Goal: Obtain resource: Download file/media

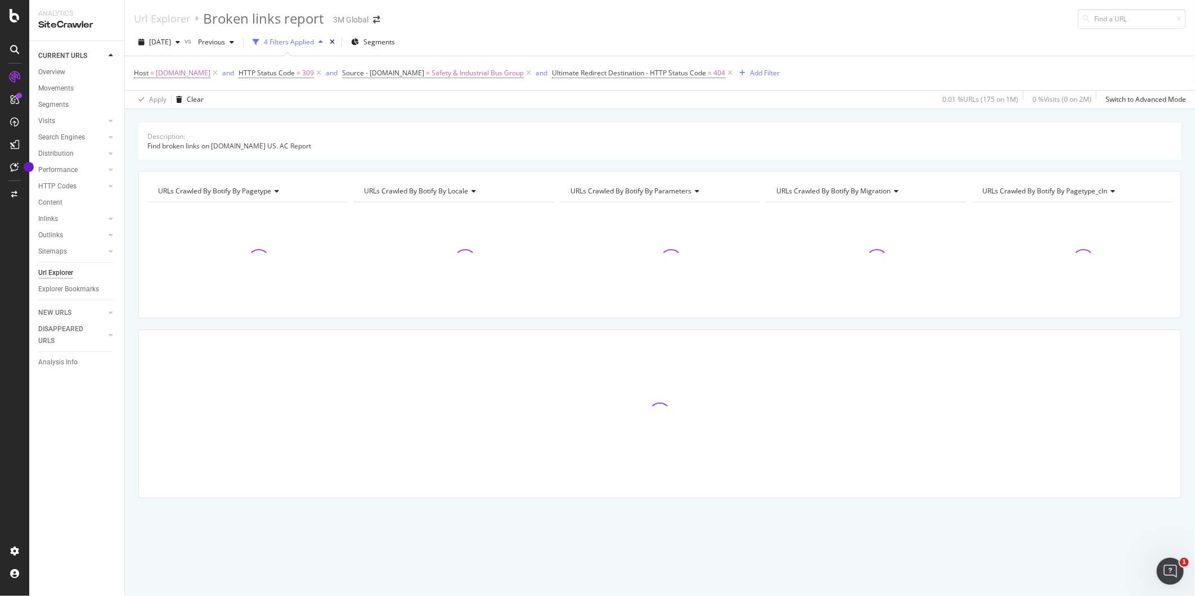
click at [748, 101] on div "Apply Clear 0.01 % URLs ( 175 on 1M ) 0 % Visits ( 0 on 2M ) Switch to Advanced…" at bounding box center [660, 99] width 1070 height 19
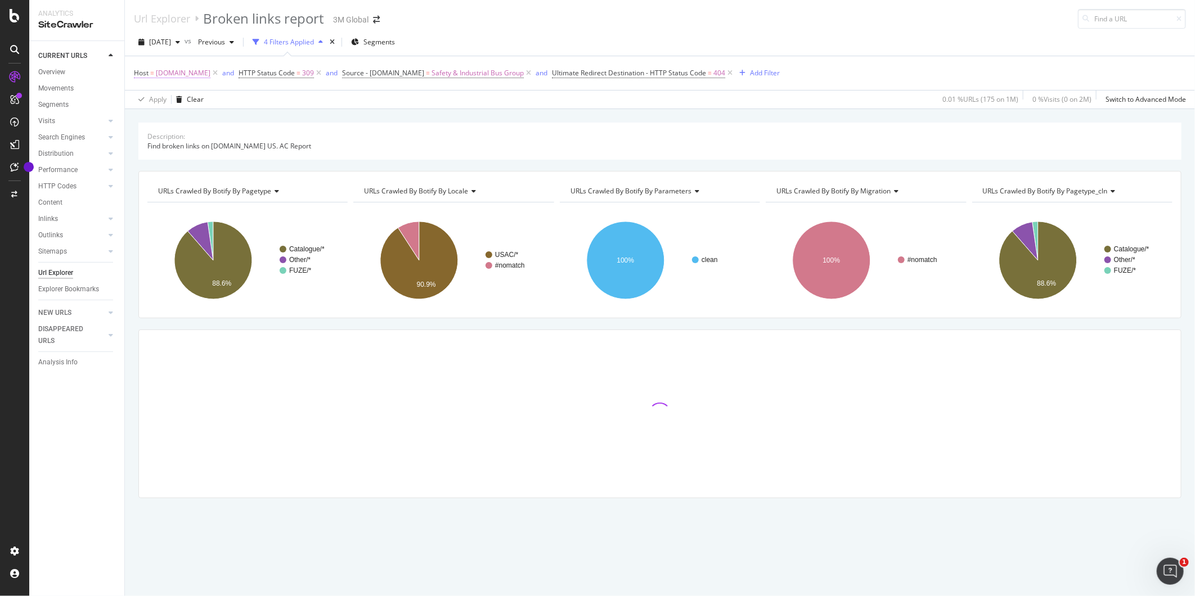
click at [202, 75] on span "[DOMAIN_NAME]" at bounding box center [183, 73] width 55 height 16
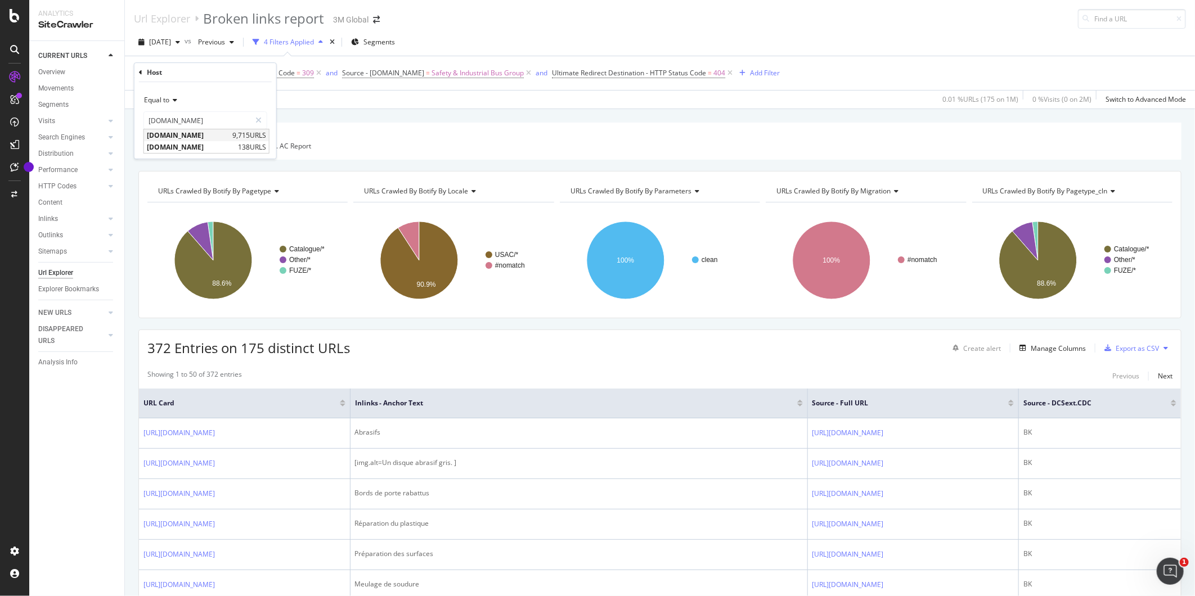
click at [193, 130] on span "[DOMAIN_NAME]" at bounding box center [188, 135] width 83 height 10
type input "[DOMAIN_NAME]"
click at [250, 147] on div "Apply" at bounding box center [258, 144] width 17 height 10
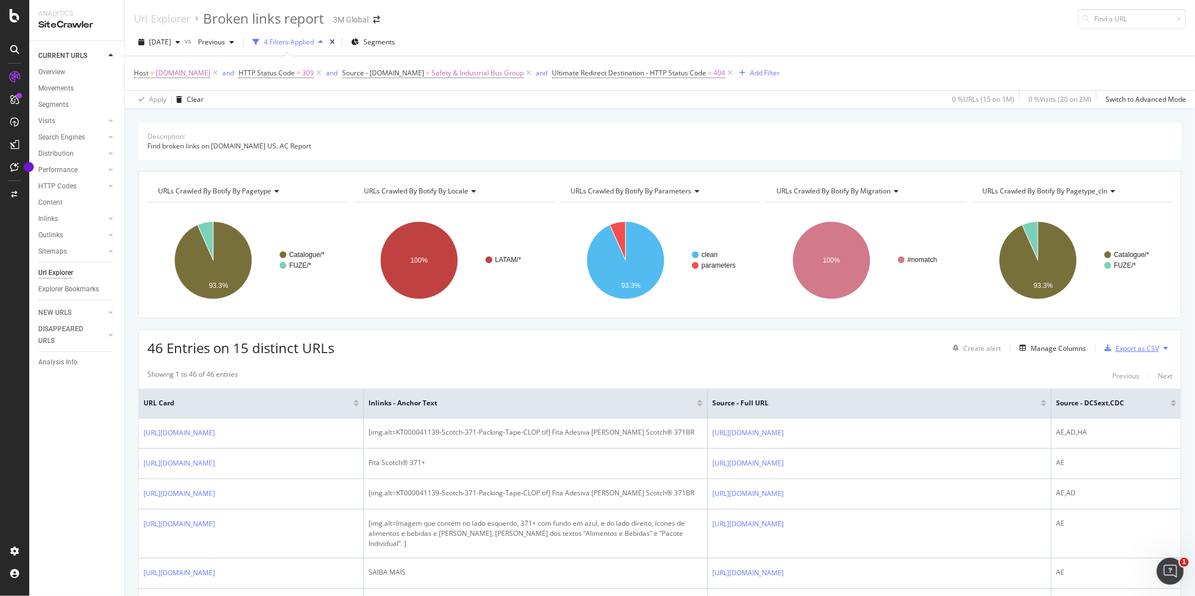
click at [1131, 345] on div "Export as CSV" at bounding box center [1136, 349] width 43 height 10
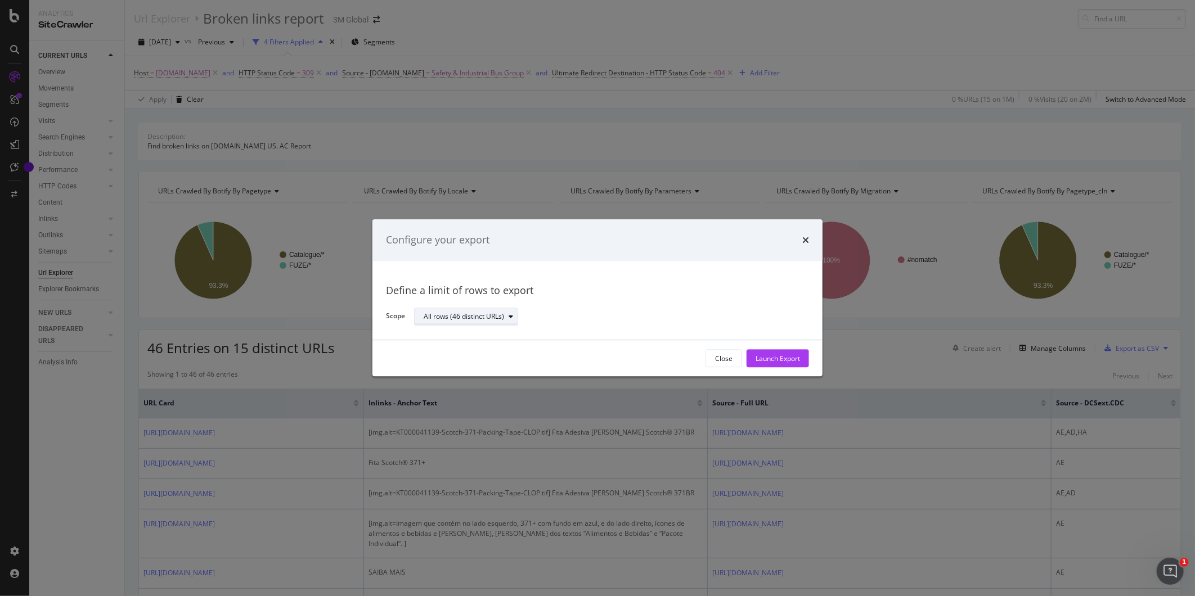
click at [515, 314] on div "modal" at bounding box center [510, 316] width 13 height 7
click at [619, 292] on div "Define a limit of rows to export" at bounding box center [597, 290] width 423 height 15
click at [807, 238] on icon "times" at bounding box center [805, 240] width 7 height 9
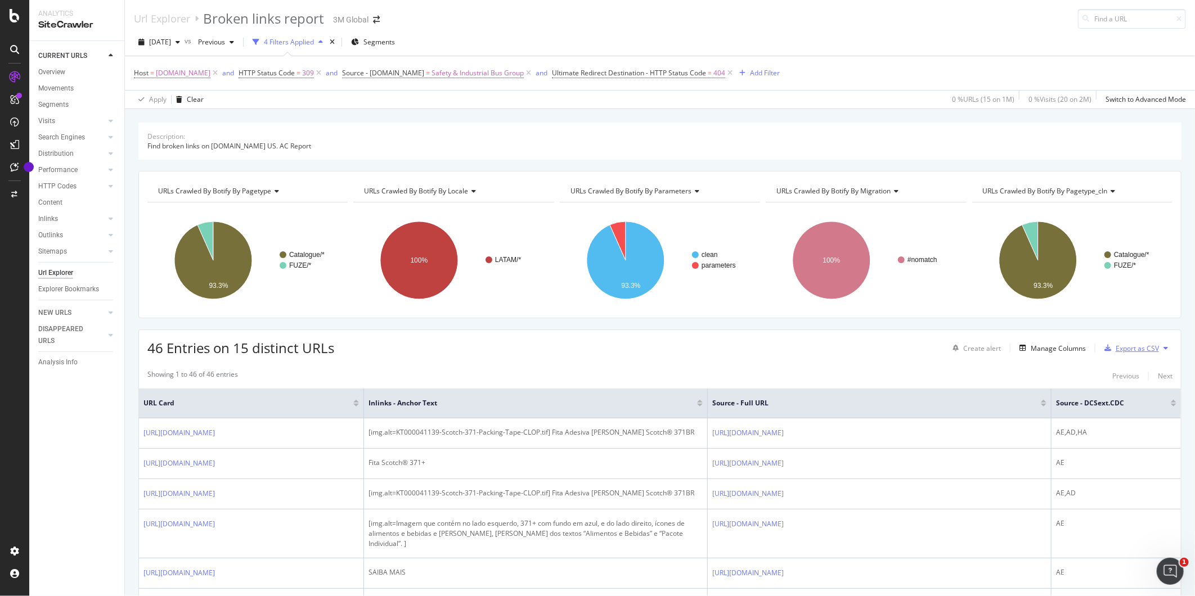
click at [1120, 346] on div "Export as CSV" at bounding box center [1136, 349] width 43 height 10
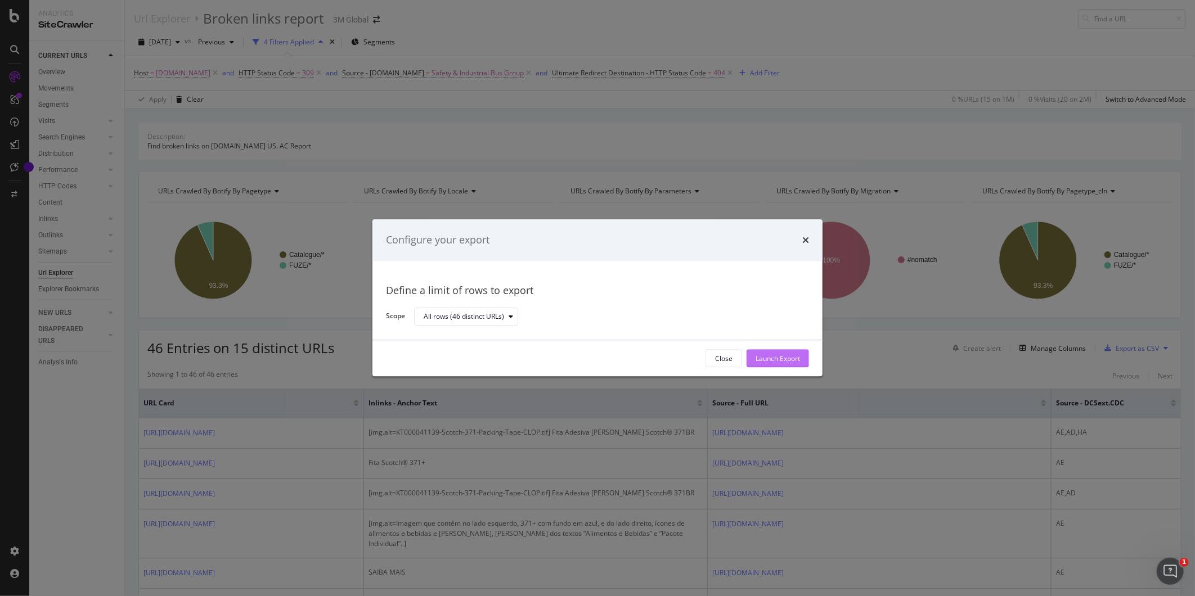
click at [781, 355] on div "Launch Export" at bounding box center [777, 359] width 44 height 10
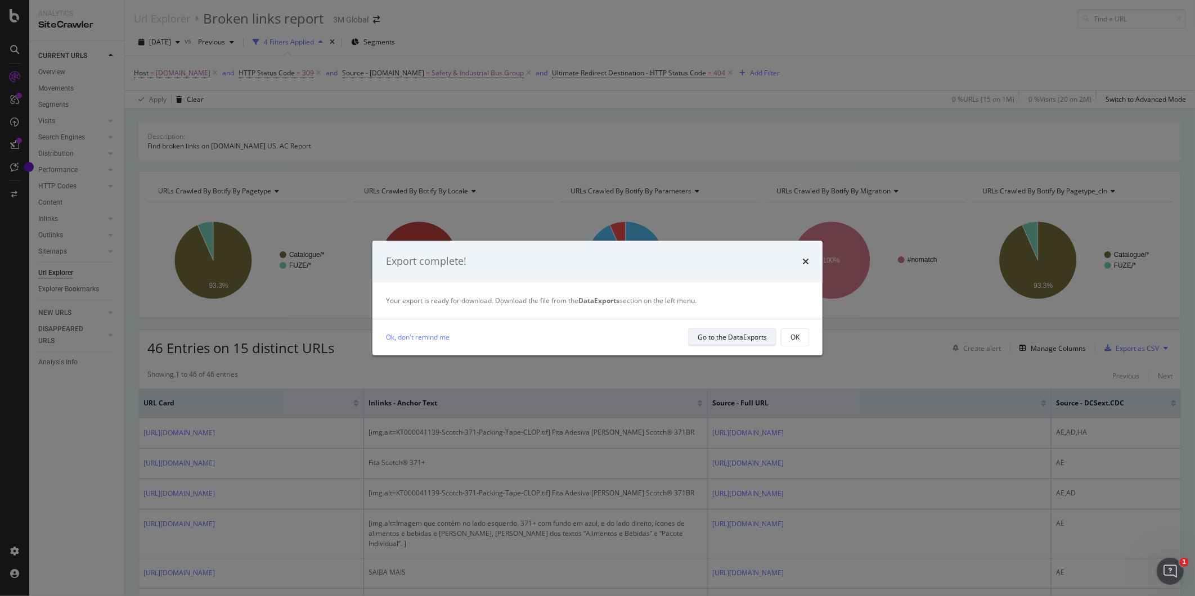
click at [741, 341] on div "Go to the DataExports" at bounding box center [731, 337] width 69 height 10
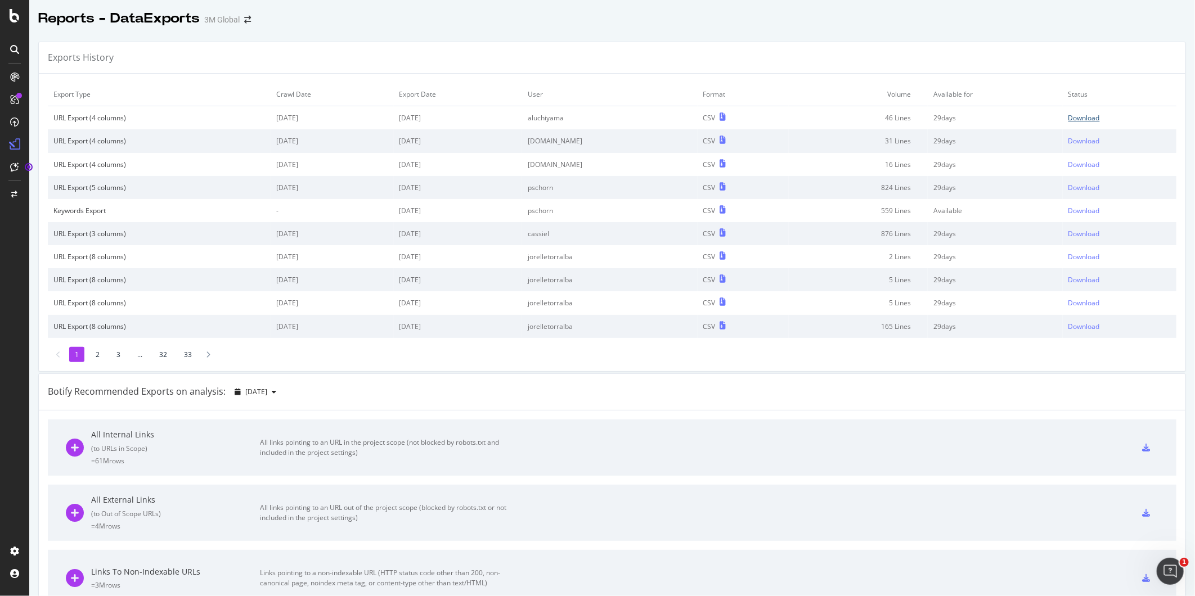
click at [1079, 113] on div "Download" at bounding box center [1083, 118] width 31 height 10
click at [1156, 22] on div "Reports - DataExports 3M Global" at bounding box center [611, 14] width 1165 height 28
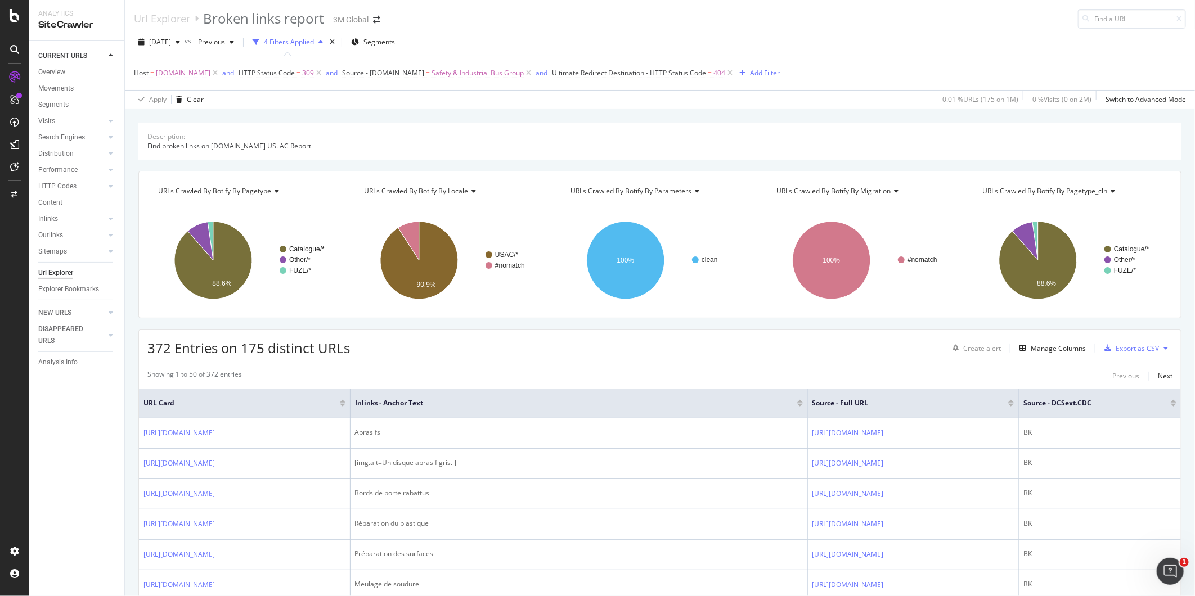
click at [193, 78] on span "[DOMAIN_NAME]" at bounding box center [183, 73] width 55 height 16
click at [215, 121] on input "[DOMAIN_NAME]" at bounding box center [197, 120] width 106 height 18
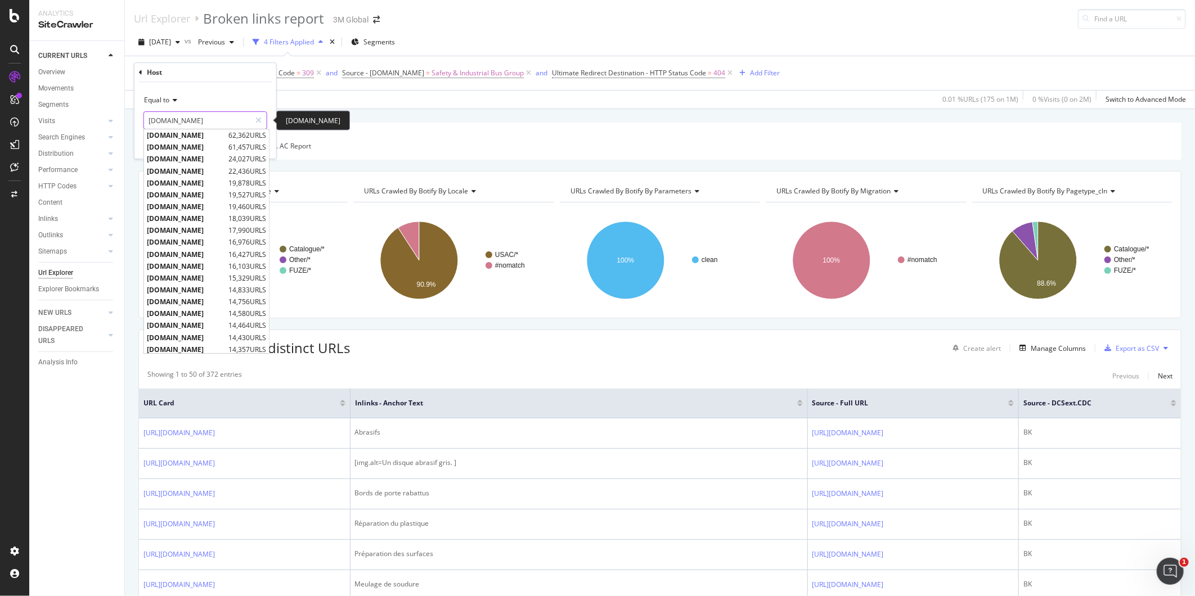
click at [215, 121] on input "[DOMAIN_NAME]" at bounding box center [197, 120] width 106 height 18
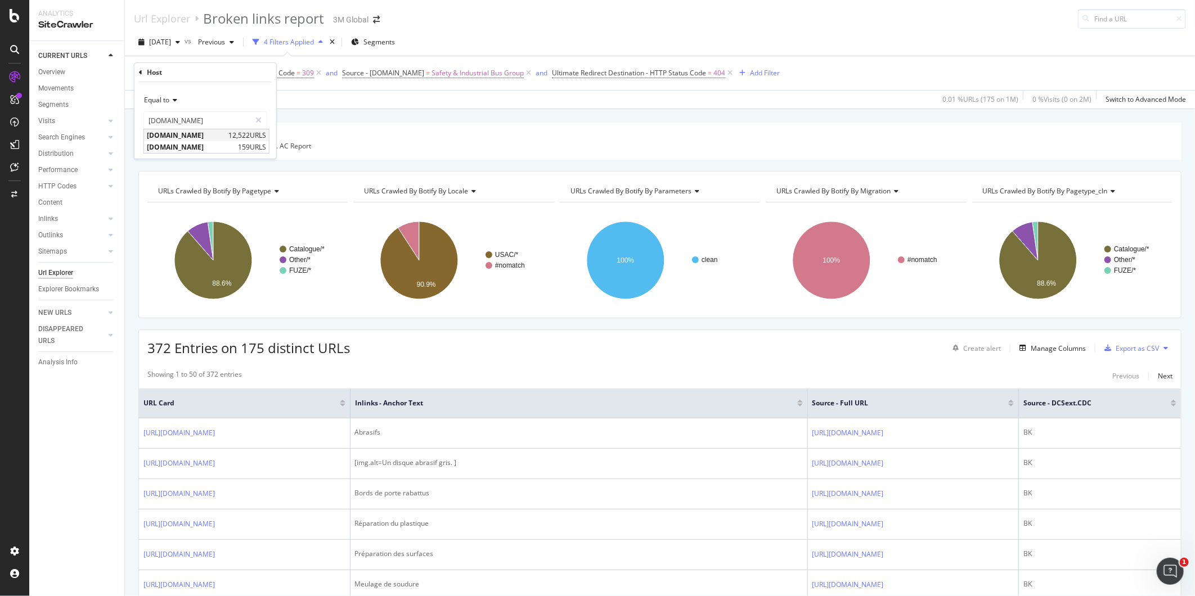
click at [194, 141] on div "www.3m.com.mx 12,522 URLS" at bounding box center [206, 135] width 125 height 12
type input "[DOMAIN_NAME]"
click at [260, 147] on div "Apply" at bounding box center [258, 144] width 17 height 10
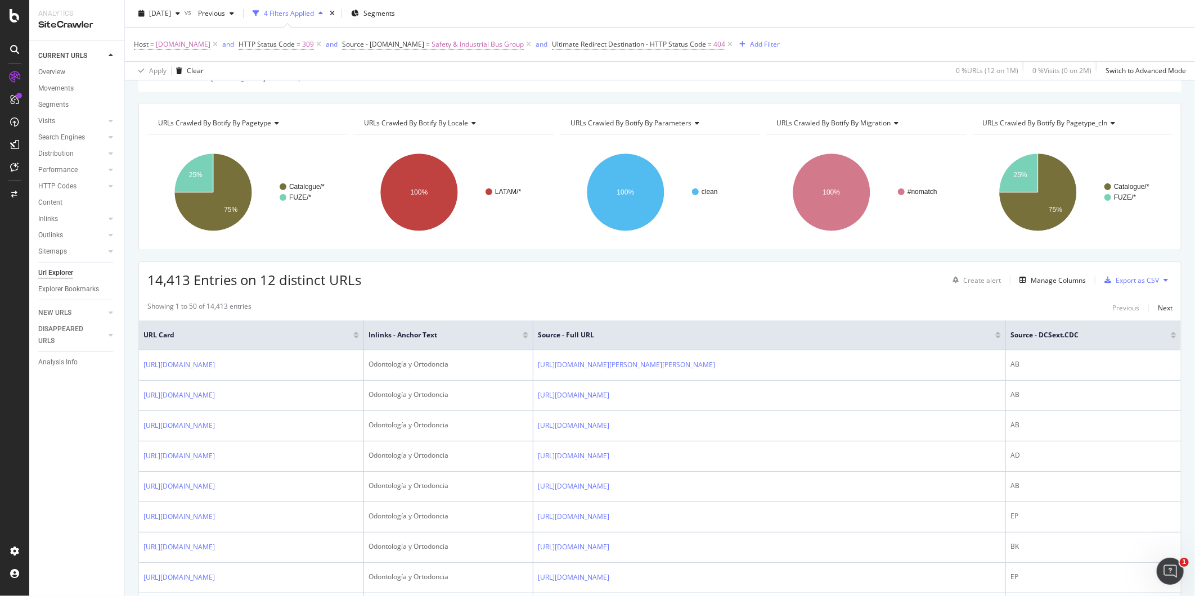
scroll to position [60, 0]
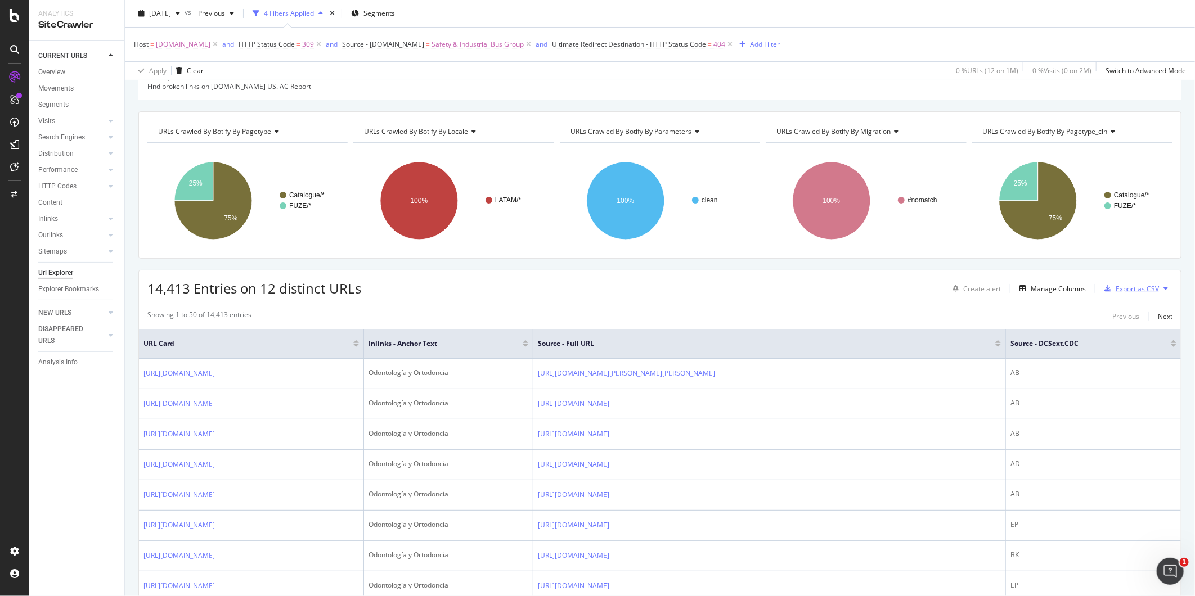
click at [1131, 289] on div "Export as CSV" at bounding box center [1136, 289] width 43 height 10
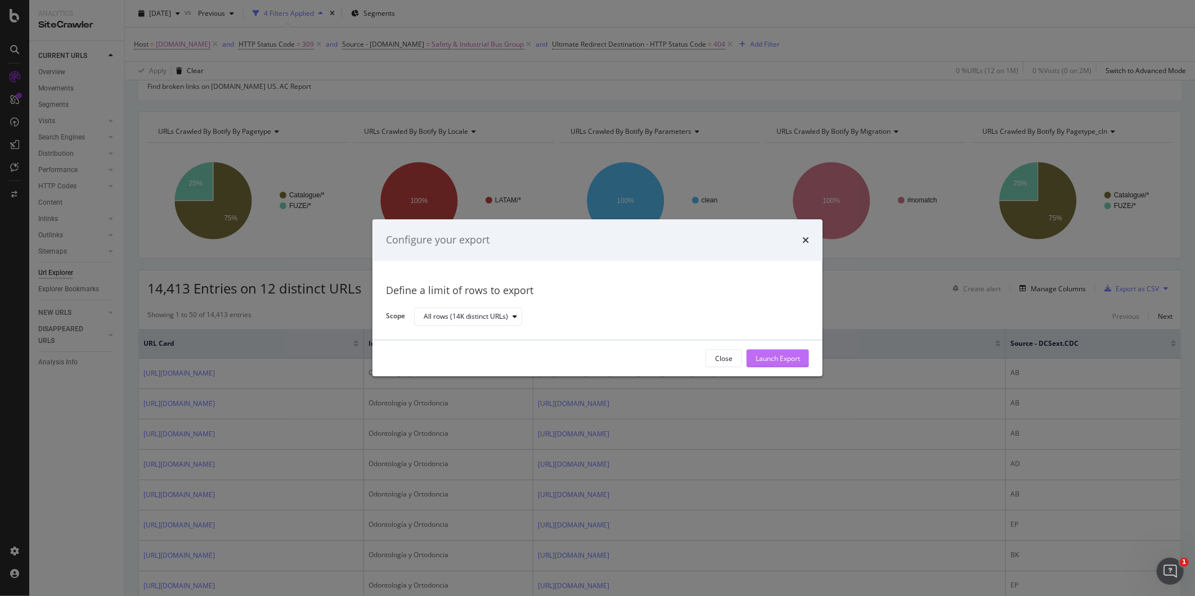
click at [778, 362] on div "Launch Export" at bounding box center [777, 359] width 44 height 10
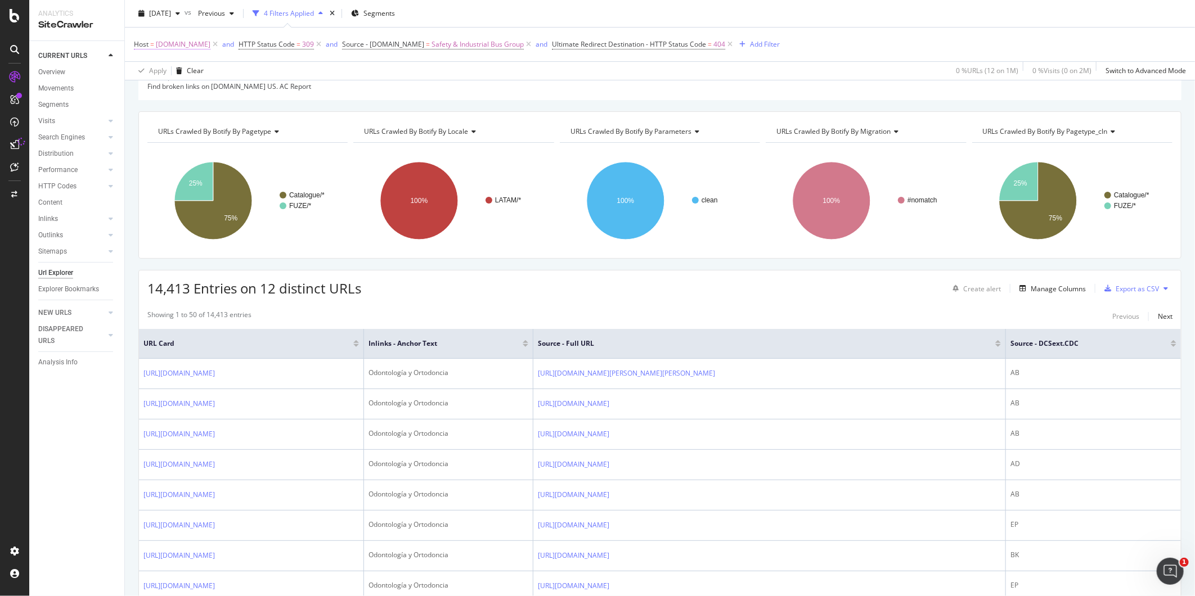
click at [190, 43] on span "[DOMAIN_NAME]" at bounding box center [183, 45] width 55 height 16
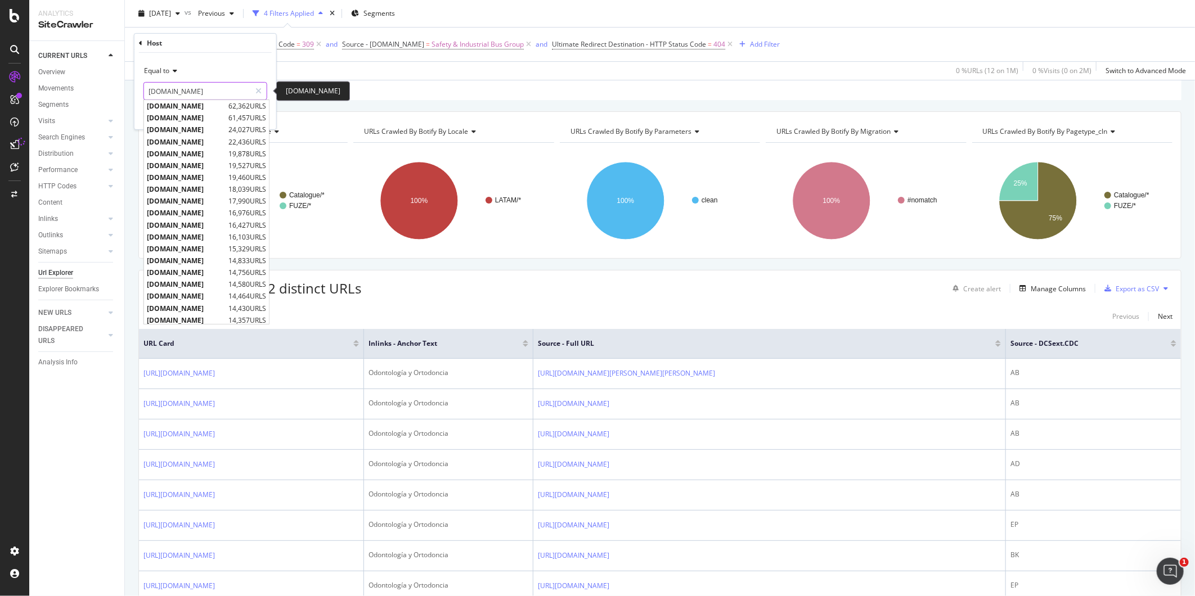
click at [225, 98] on input "[DOMAIN_NAME]" at bounding box center [197, 91] width 106 height 18
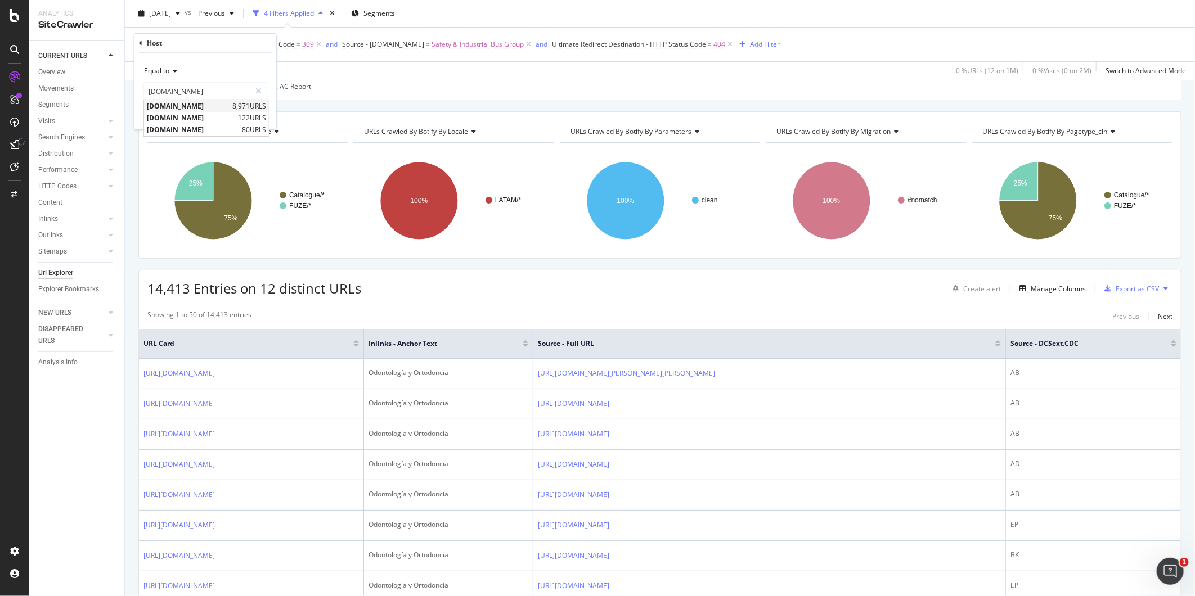
click at [208, 108] on span "[DOMAIN_NAME]" at bounding box center [188, 106] width 83 height 10
type input "[DOMAIN_NAME]"
click at [259, 120] on button "Apply" at bounding box center [251, 114] width 33 height 11
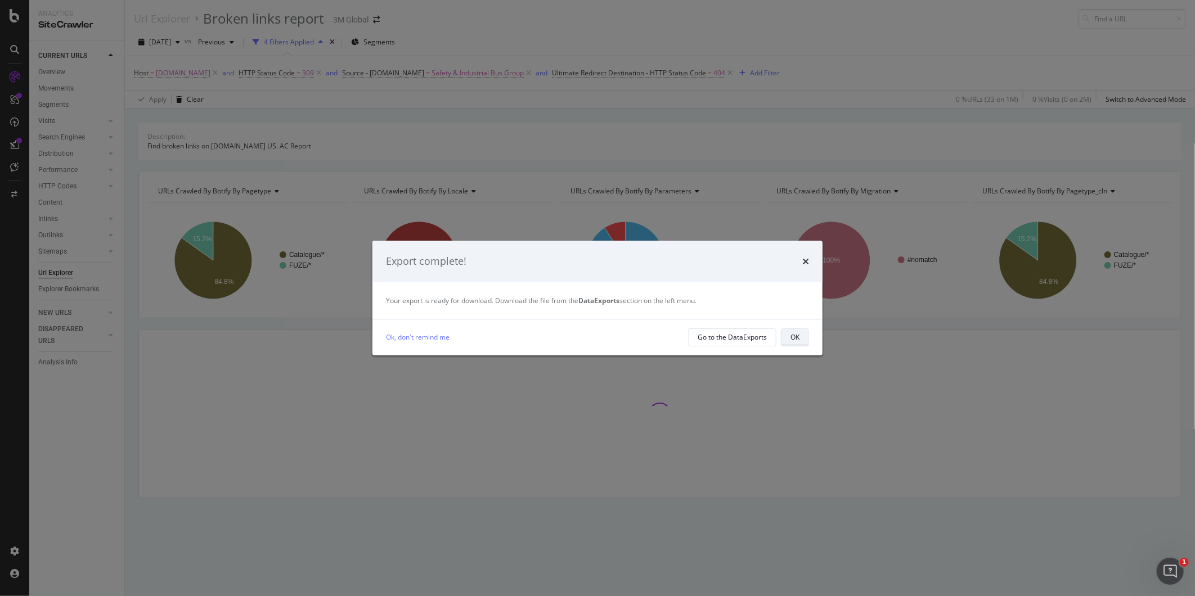
click at [800, 328] on button "OK" at bounding box center [795, 337] width 28 height 18
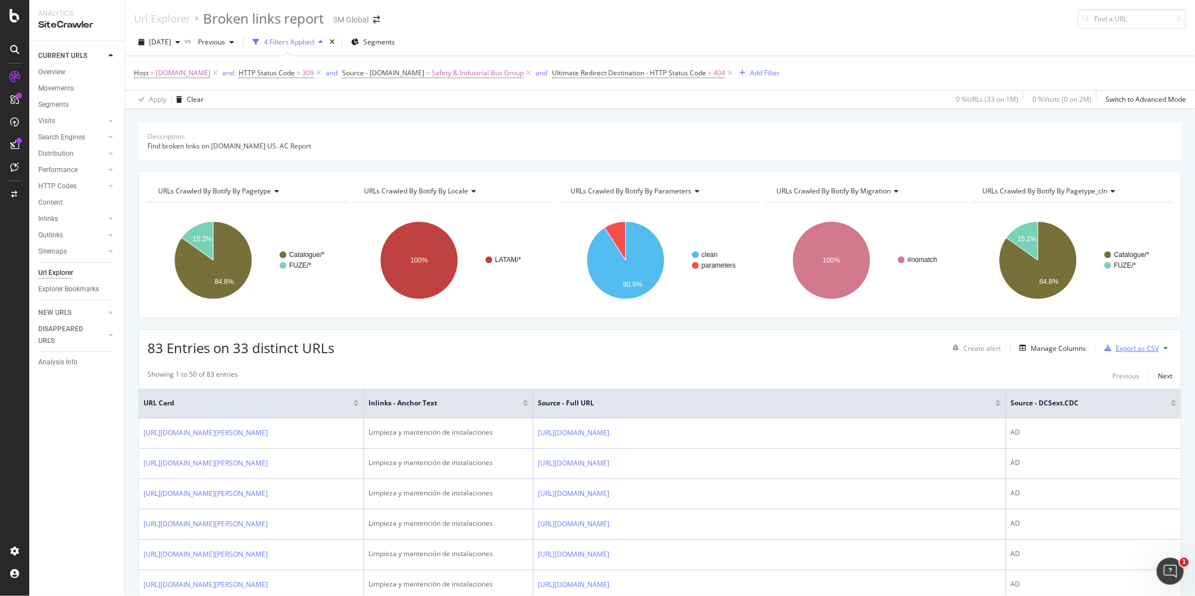
click at [1127, 347] on div "Export as CSV" at bounding box center [1136, 349] width 43 height 10
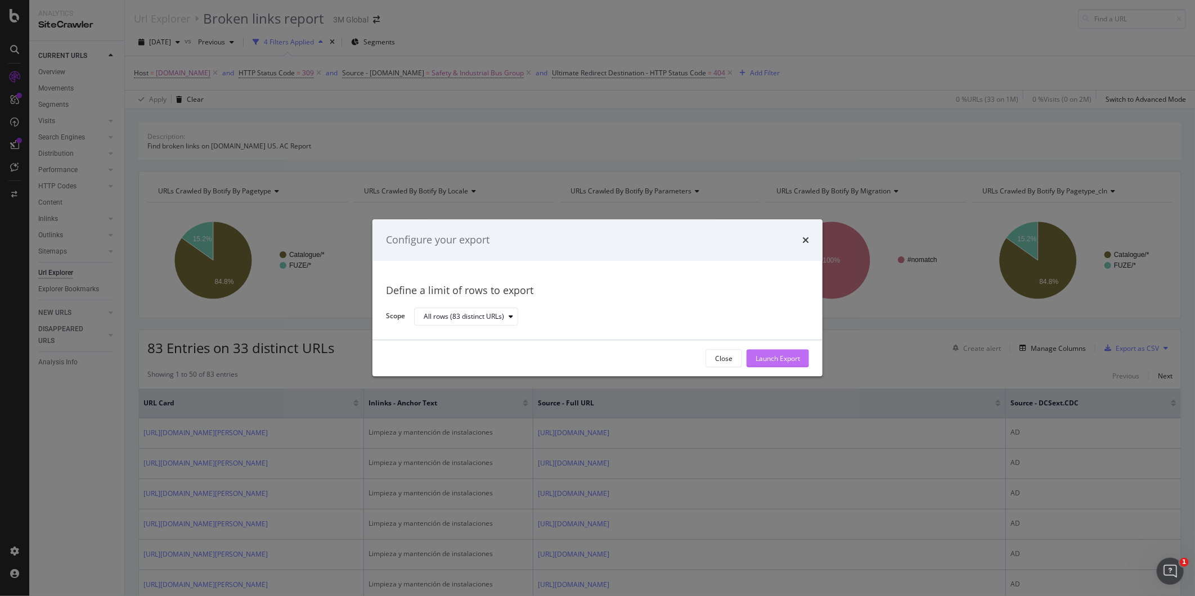
click at [769, 353] on div "Launch Export" at bounding box center [777, 358] width 44 height 17
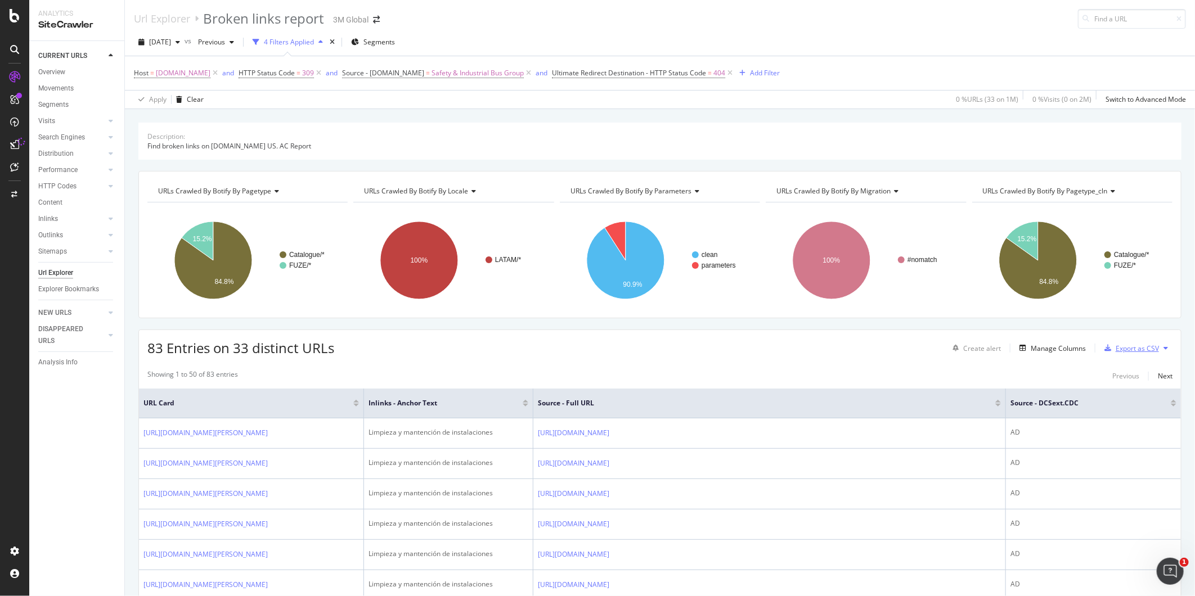
scroll to position [521, 0]
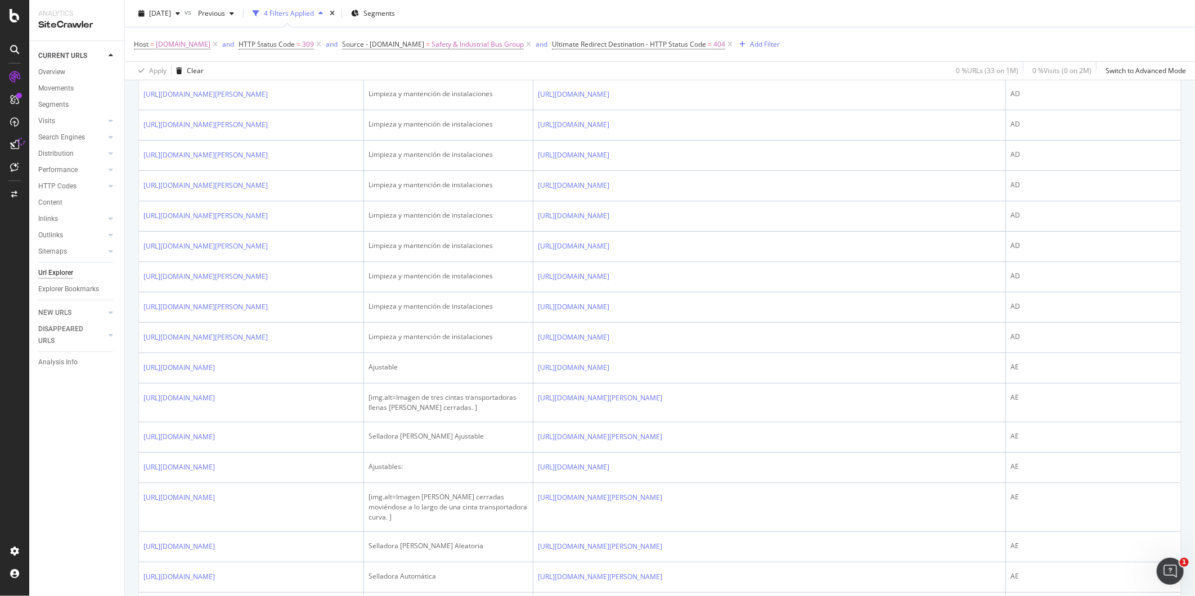
drag, startPoint x: 1184, startPoint y: 243, endPoint x: 1174, endPoint y: 94, distance: 148.8
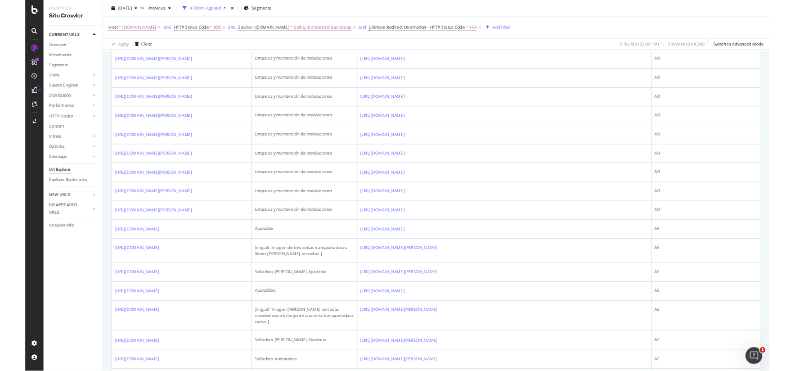
scroll to position [0, 0]
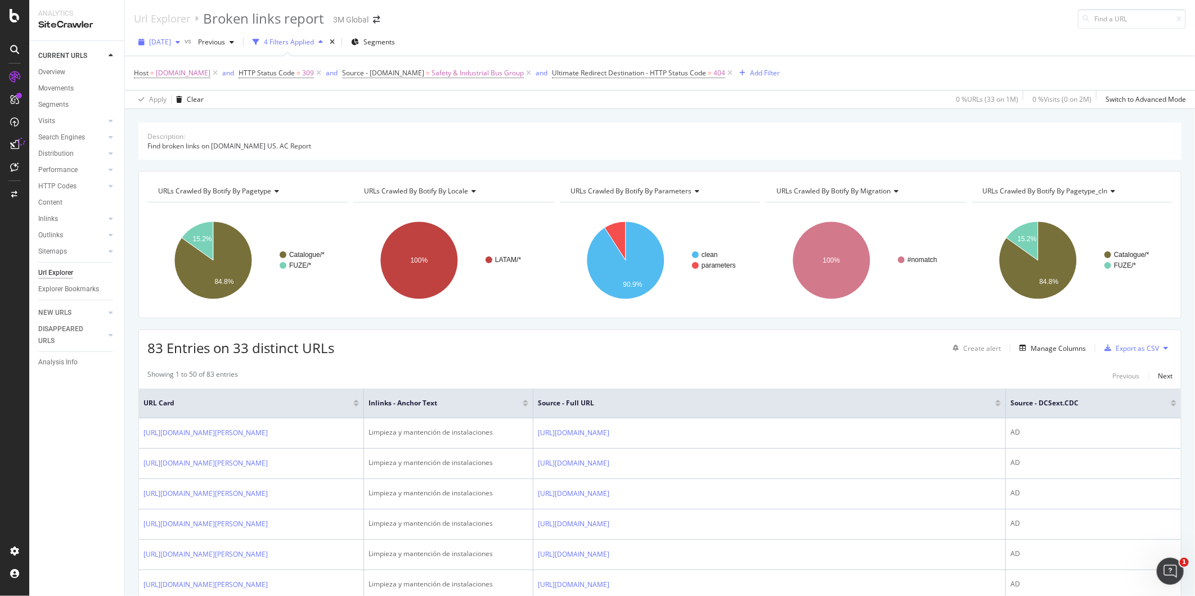
click at [153, 43] on span "[DATE]" at bounding box center [160, 42] width 22 height 10
click at [183, 82] on div "[DATE]" at bounding box center [180, 83] width 60 height 10
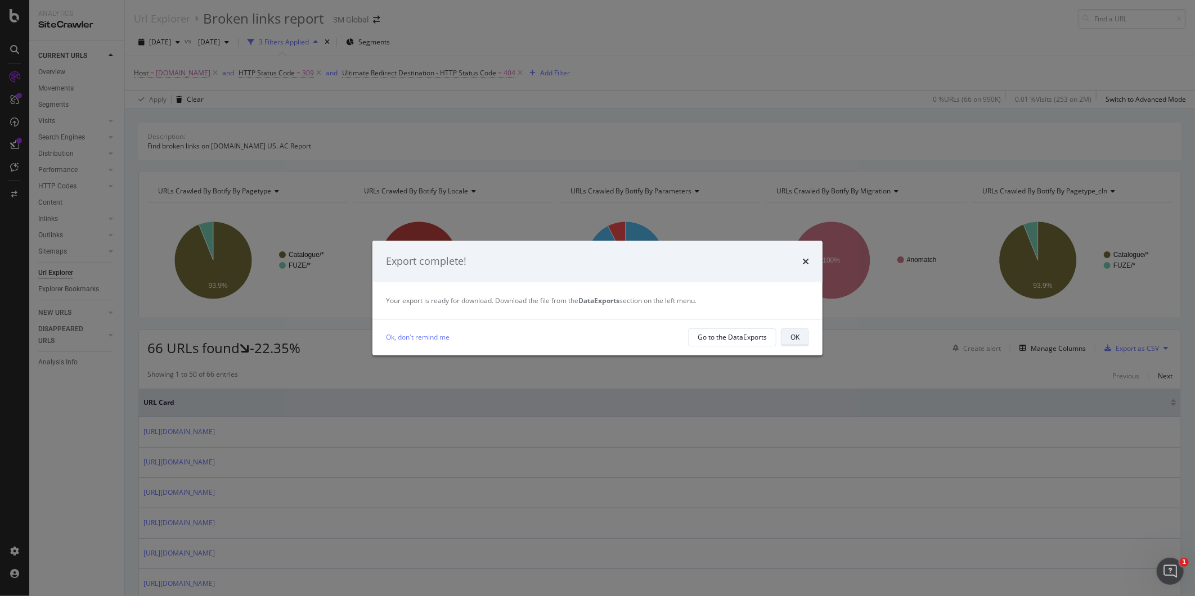
click at [799, 330] on div "OK" at bounding box center [794, 338] width 9 height 16
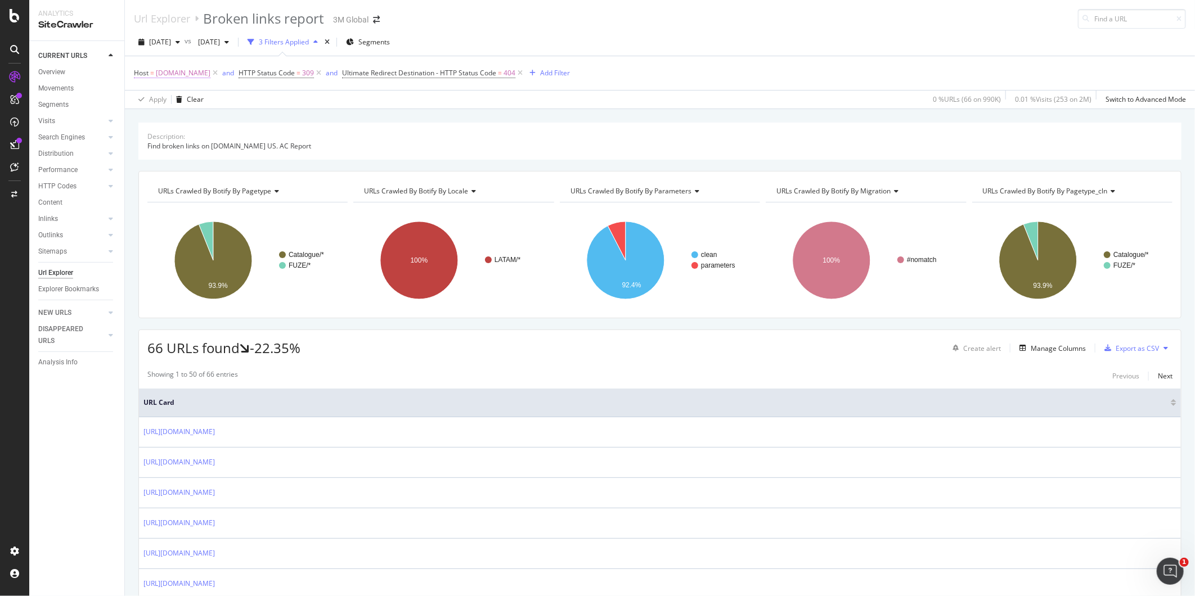
click at [197, 70] on span "[DOMAIN_NAME]" at bounding box center [183, 73] width 55 height 16
click at [255, 118] on icon at bounding box center [258, 120] width 6 height 8
click at [220, 123] on input "[DOMAIN_NAME]" at bounding box center [205, 120] width 123 height 18
click at [201, 138] on span "[DOMAIN_NAME]" at bounding box center [188, 135] width 83 height 10
type input "[DOMAIN_NAME]"
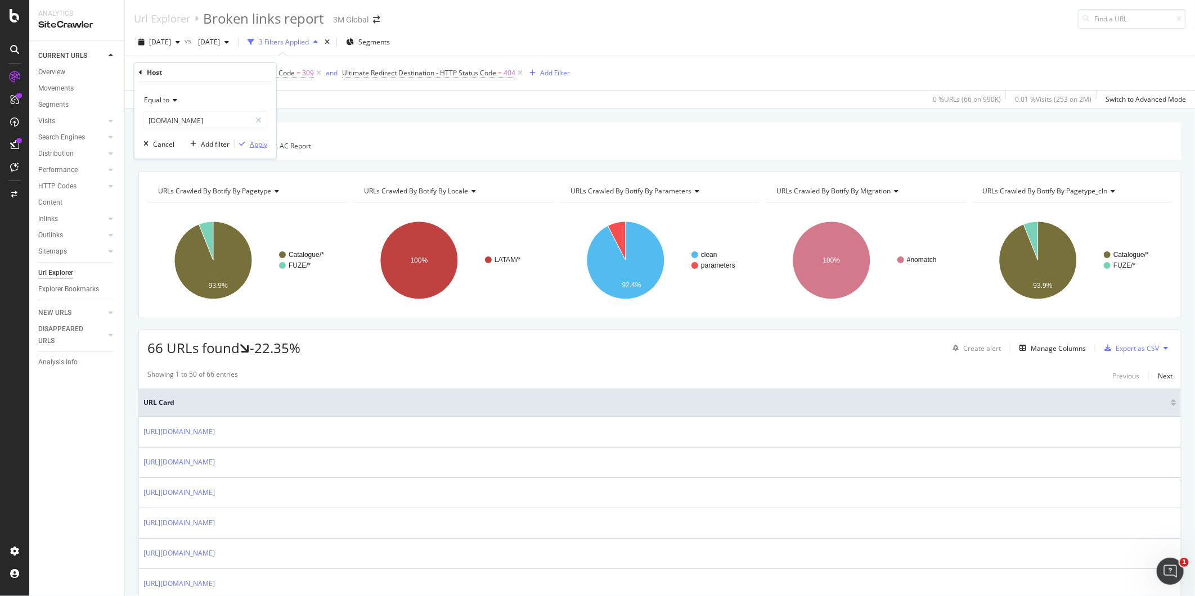
click at [252, 148] on div "Apply" at bounding box center [258, 144] width 17 height 10
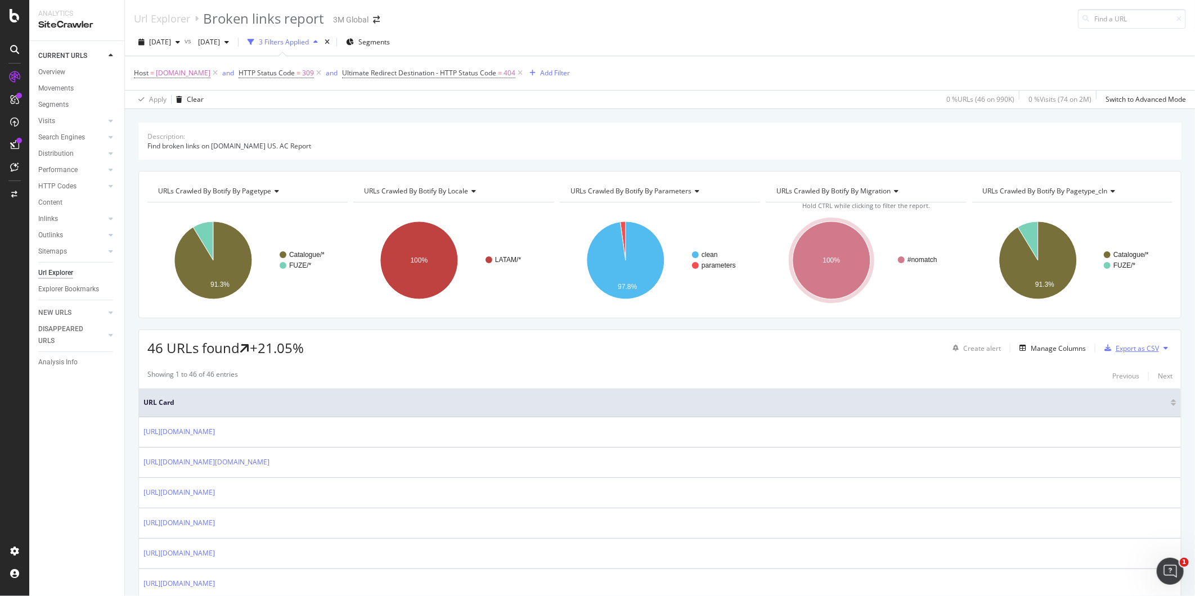
click at [1129, 350] on div "Export as CSV" at bounding box center [1136, 349] width 43 height 10
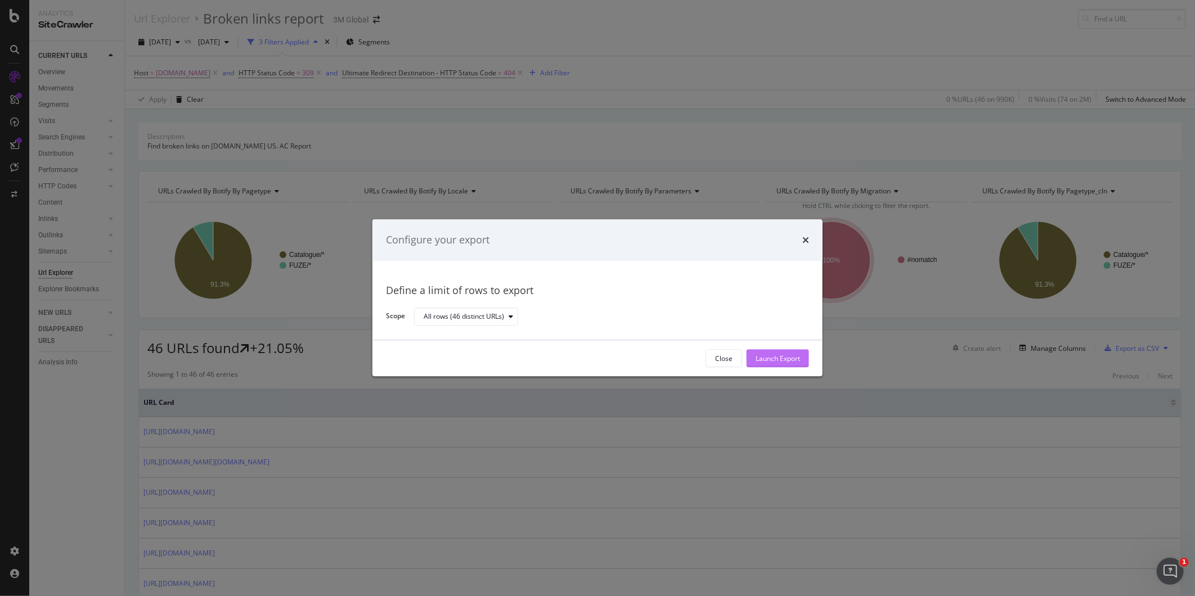
click at [777, 364] on div "Launch Export" at bounding box center [777, 358] width 44 height 17
